Goal: Task Accomplishment & Management: Manage account settings

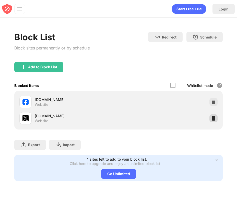
click at [215, 118] on img at bounding box center [213, 118] width 5 height 5
